Goal: Task Accomplishment & Management: Complete application form

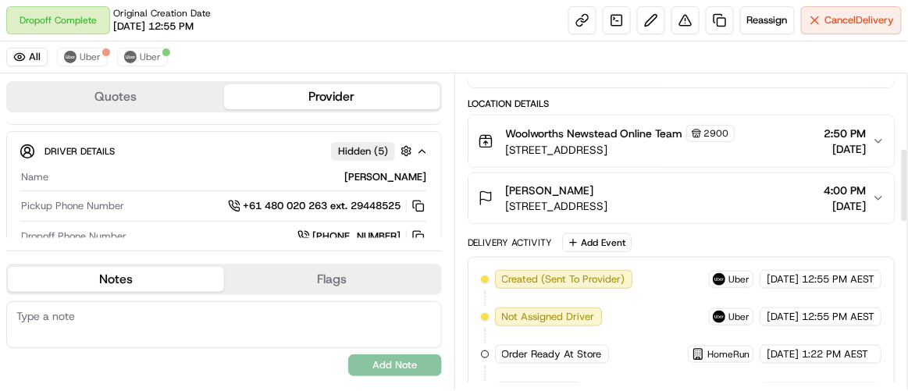
scroll to position [324, 0]
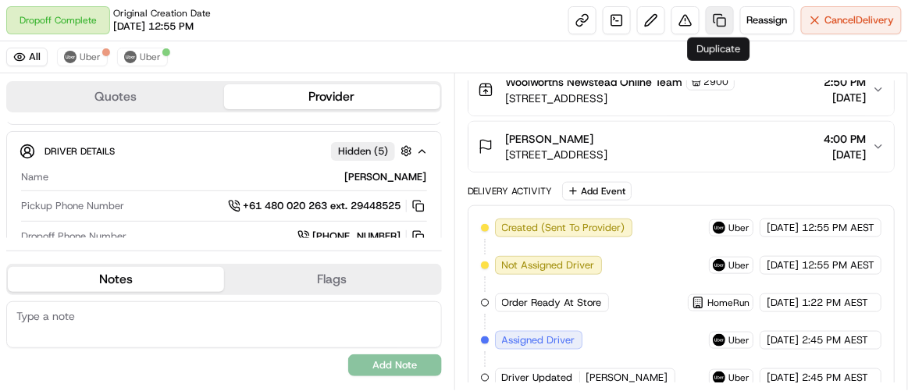
click at [716, 22] on link at bounding box center [719, 20] width 28 height 28
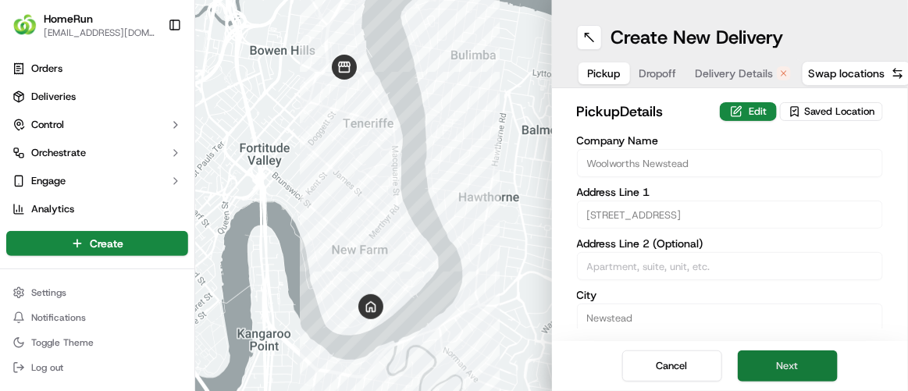
click at [805, 368] on button "Next" at bounding box center [787, 365] width 100 height 31
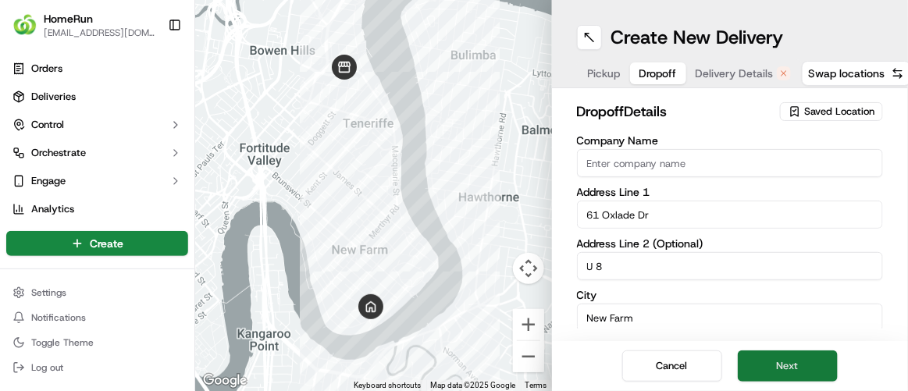
click at [805, 368] on button "Next" at bounding box center [787, 365] width 100 height 31
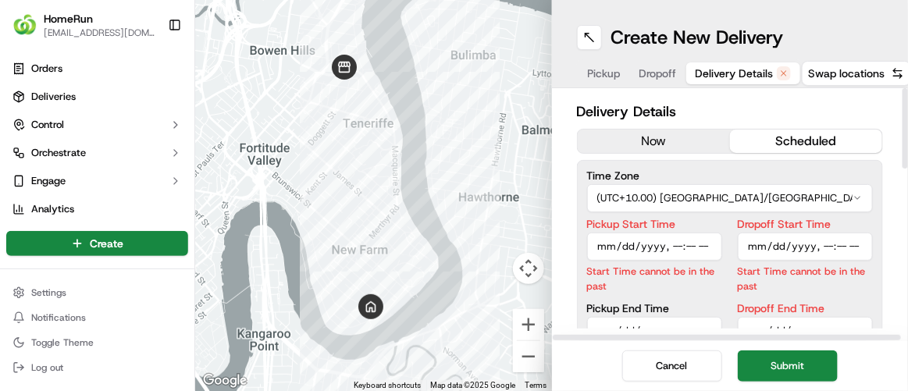
click at [687, 146] on button "now" at bounding box center [653, 141] width 152 height 23
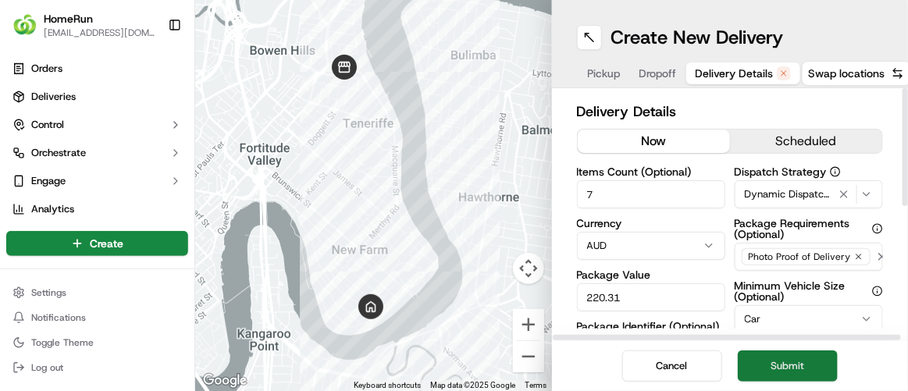
click at [794, 375] on button "Submit" at bounding box center [787, 365] width 100 height 31
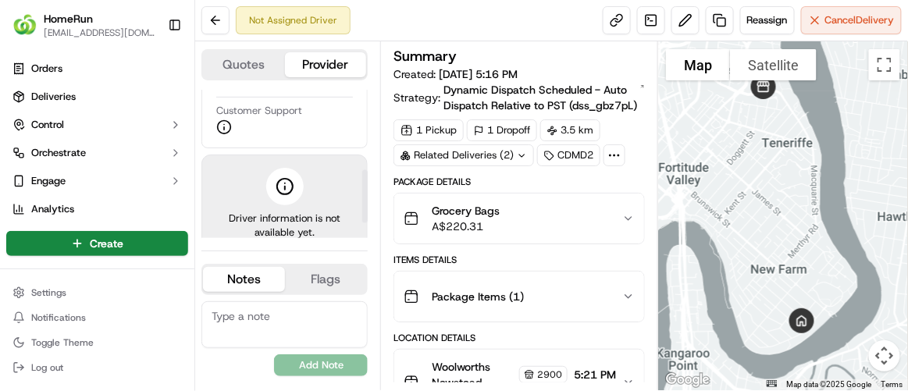
scroll to position [266, 0]
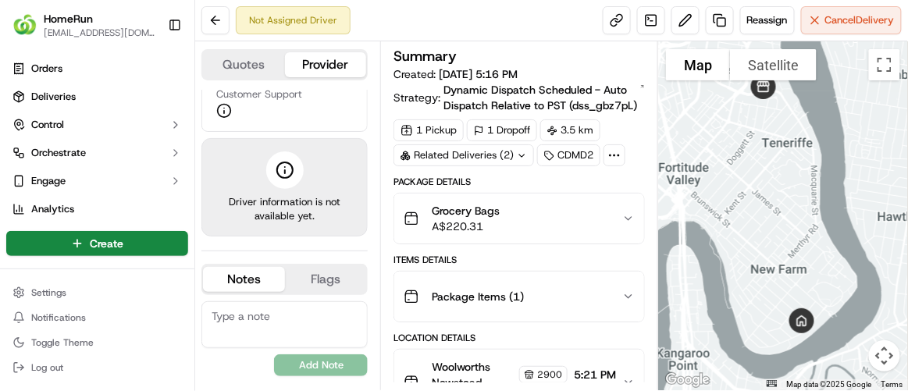
click at [231, 314] on textarea at bounding box center [284, 324] width 166 height 47
paste textarea "Apartment name is Vaucluse unit number 8. Across the road from the [GEOGRAPHIC_…"
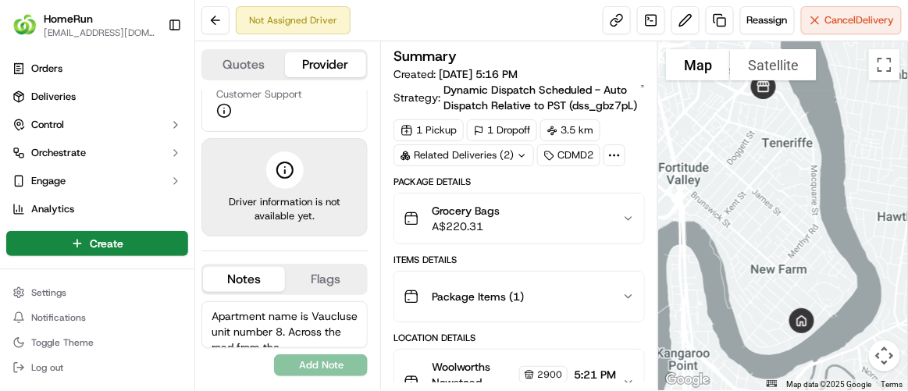
scroll to position [37, 0]
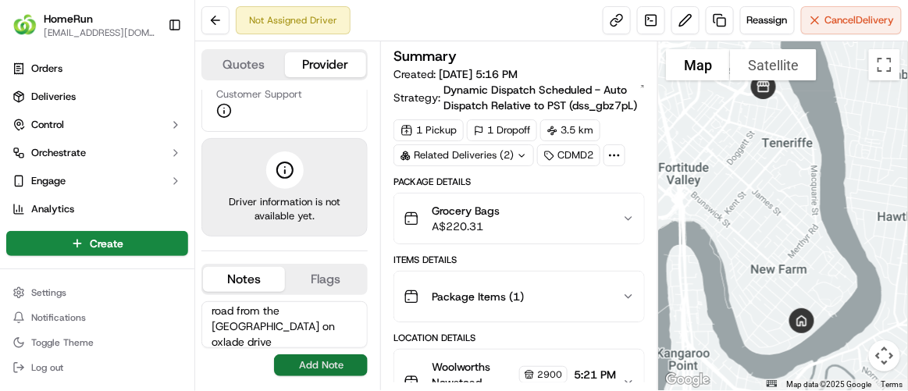
type textarea "Apartment name is Vaucluse unit number 8. Across the road from the [GEOGRAPHIC_…"
click at [319, 364] on button "Add Note" at bounding box center [321, 365] width 94 height 22
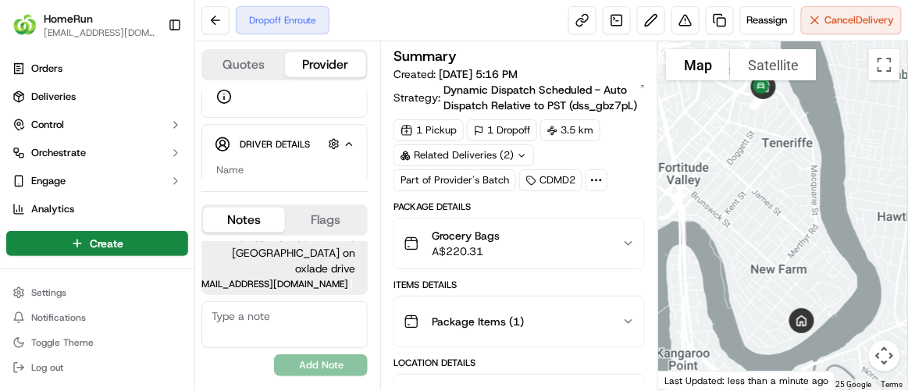
scroll to position [252, 0]
